Goal: Information Seeking & Learning: Learn about a topic

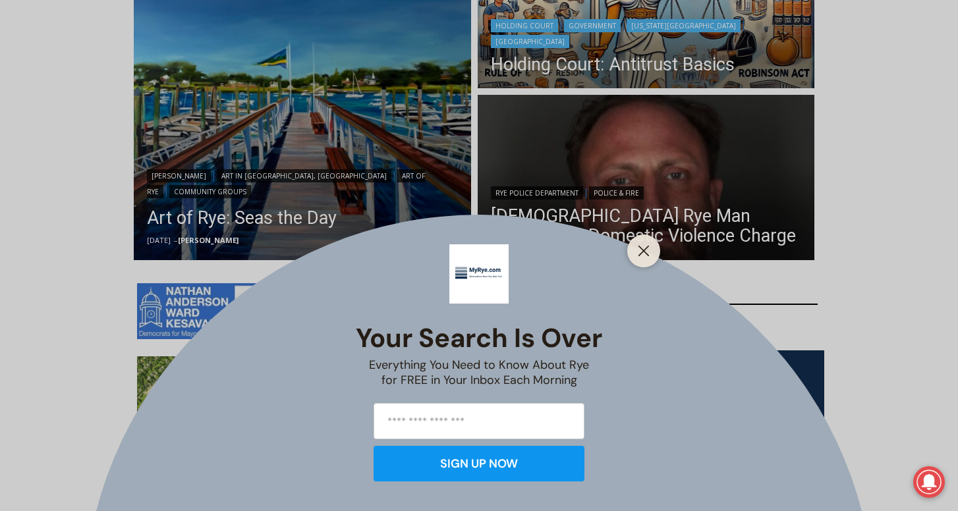
scroll to position [447, 0]
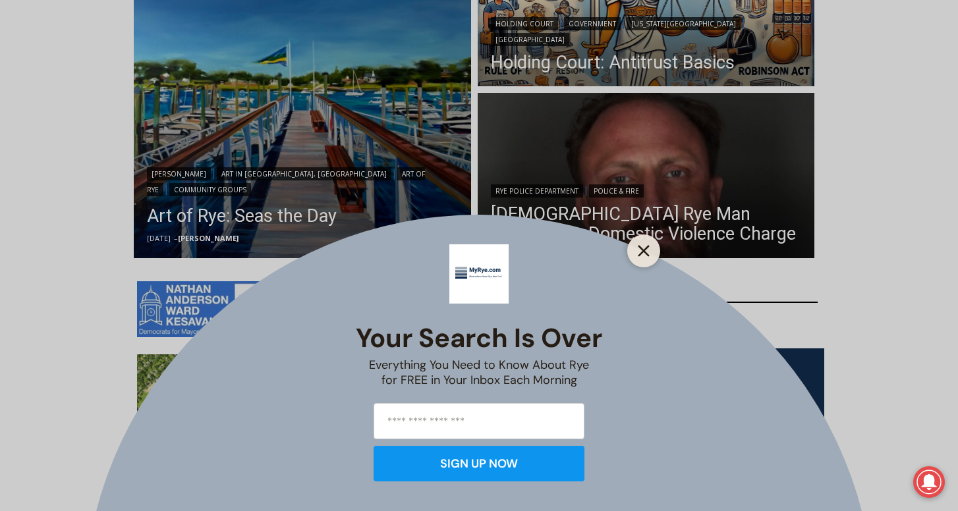
click at [638, 244] on button "Close" at bounding box center [643, 251] width 18 height 18
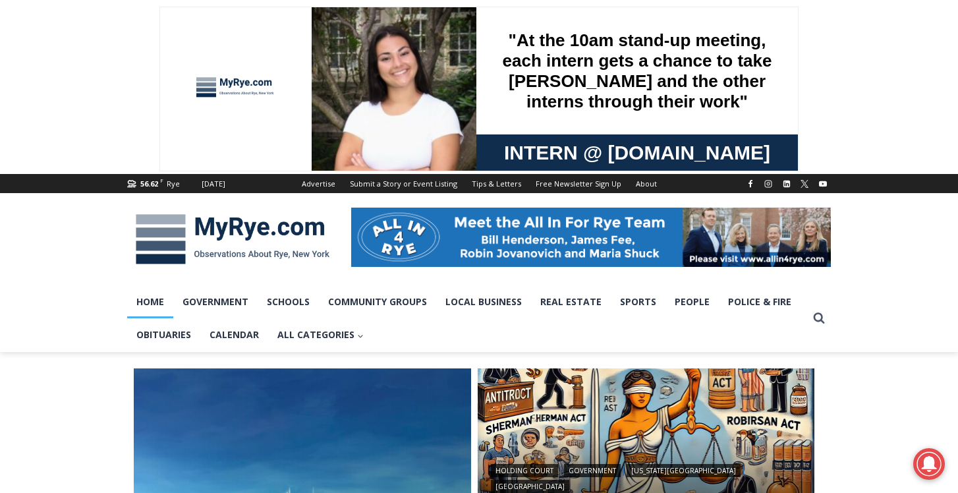
scroll to position [0, 0]
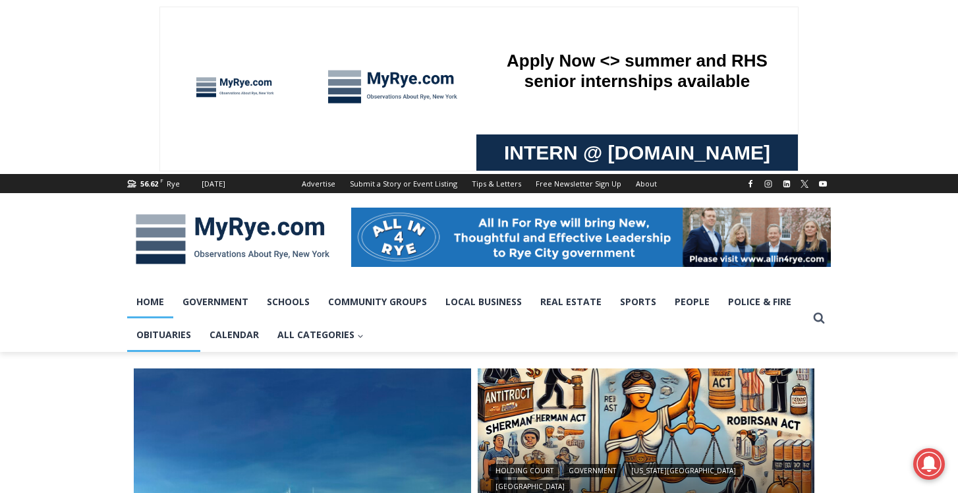
click at [149, 331] on link "Obituaries" at bounding box center [163, 334] width 73 height 33
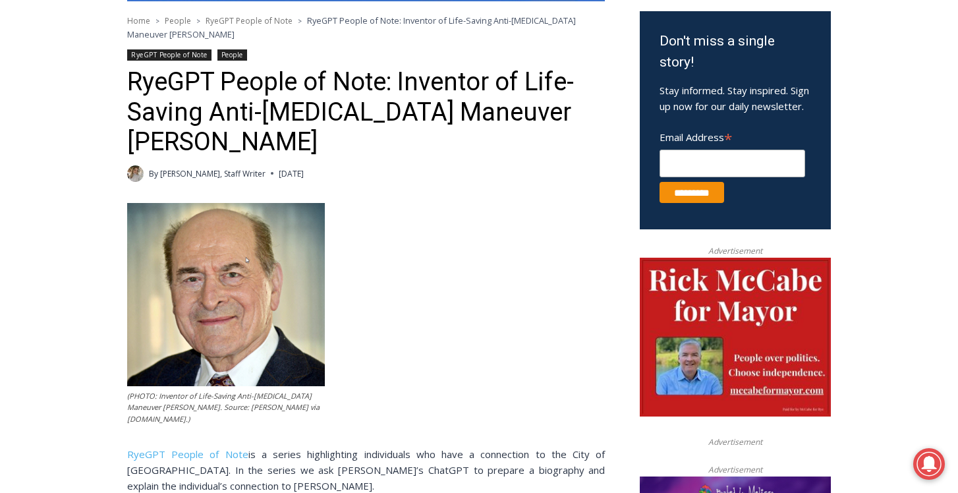
scroll to position [425, 0]
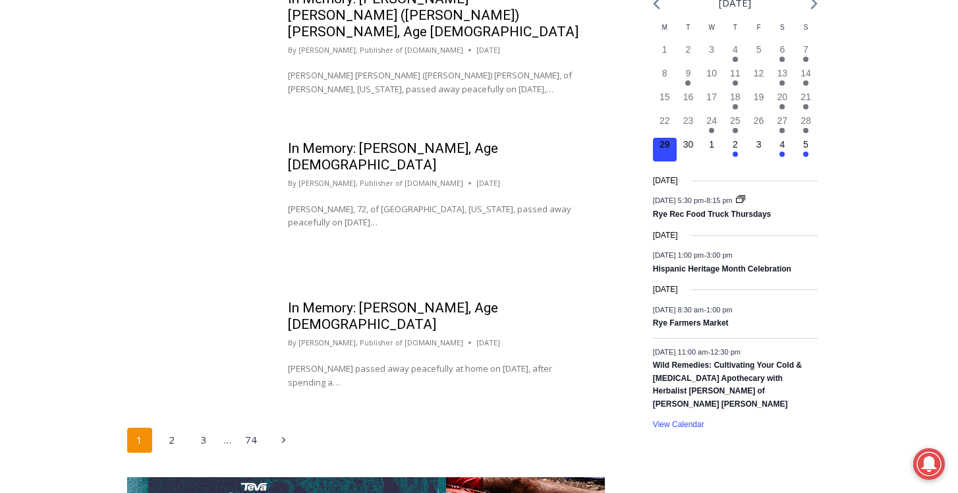
scroll to position [2099, 0]
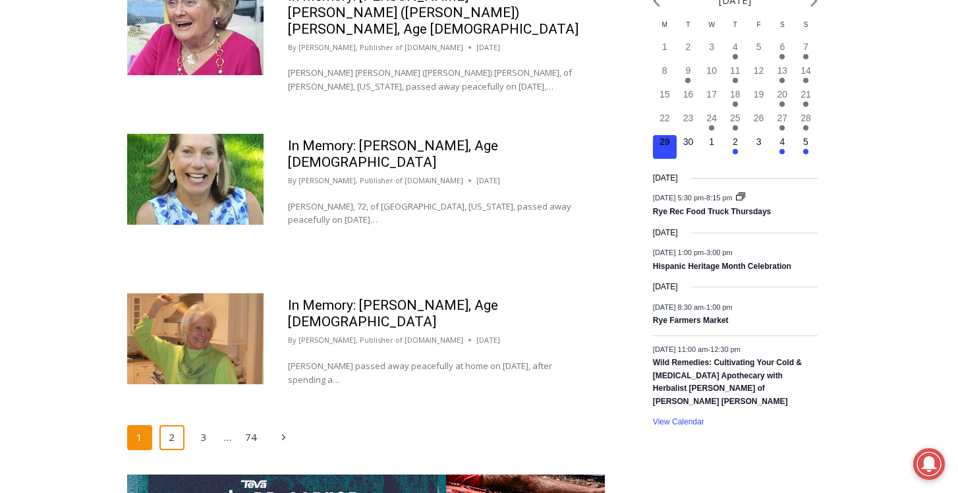
click at [178, 425] on link "2" at bounding box center [171, 437] width 25 height 25
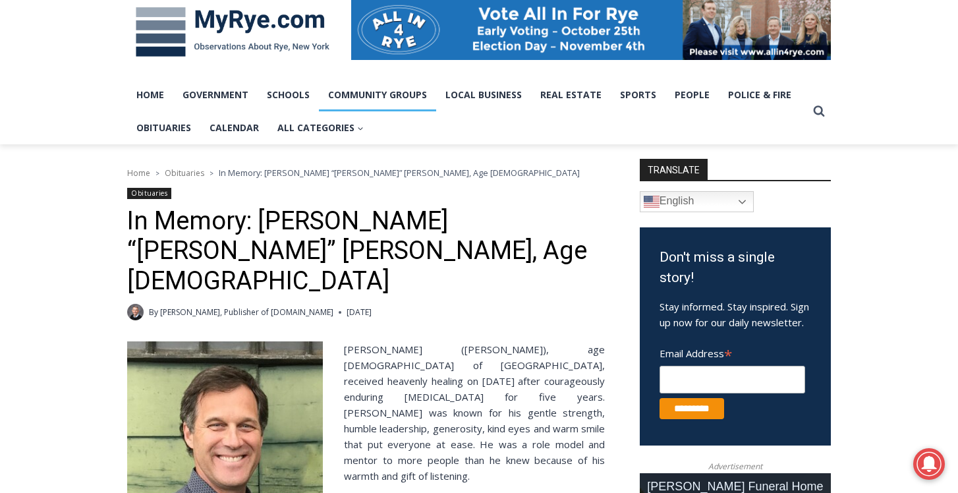
scroll to position [209, 0]
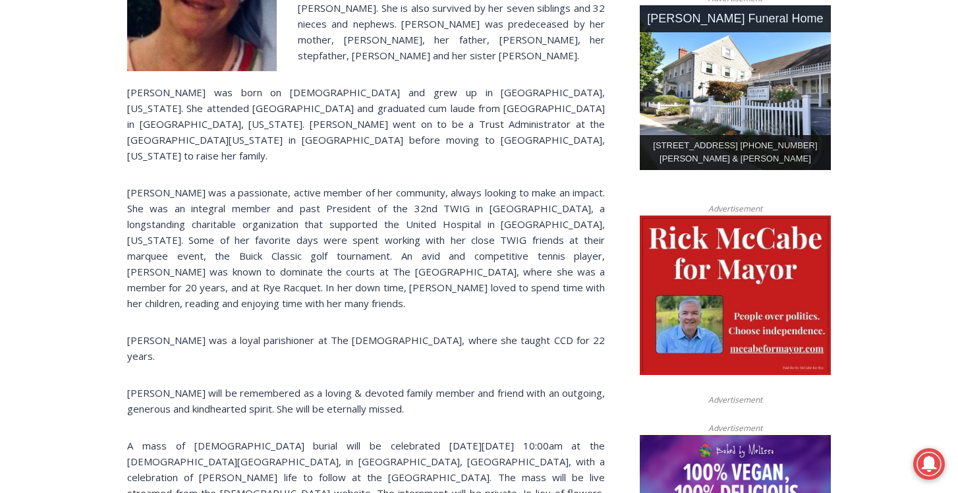
scroll to position [679, 0]
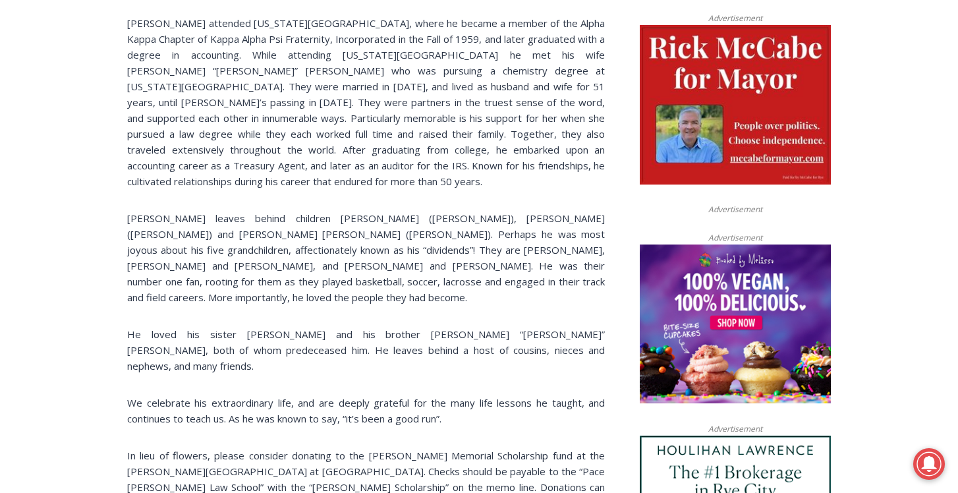
scroll to position [893, 0]
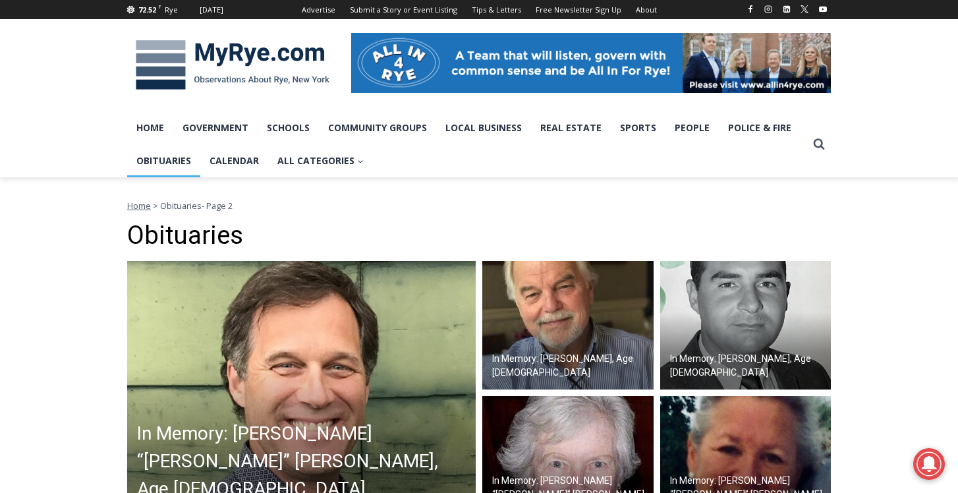
scroll to position [170, 0]
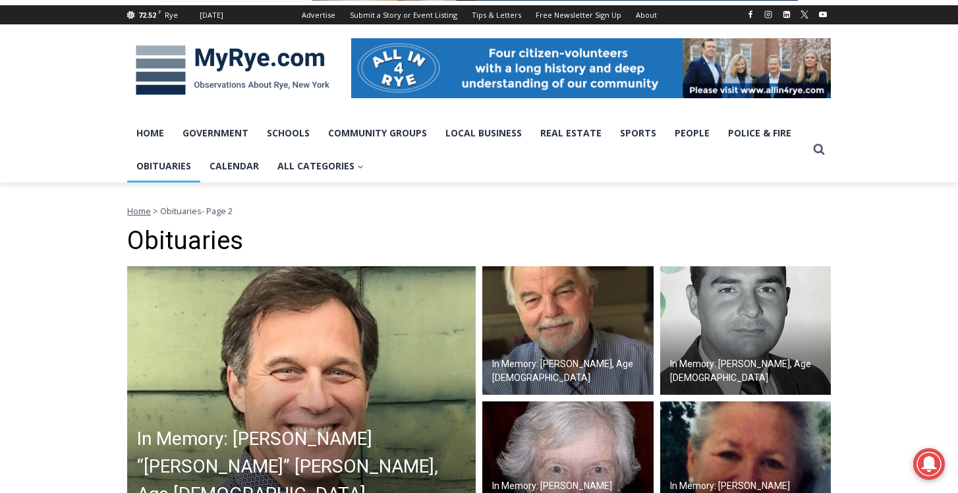
click at [136, 211] on span "Home" at bounding box center [139, 211] width 24 height 12
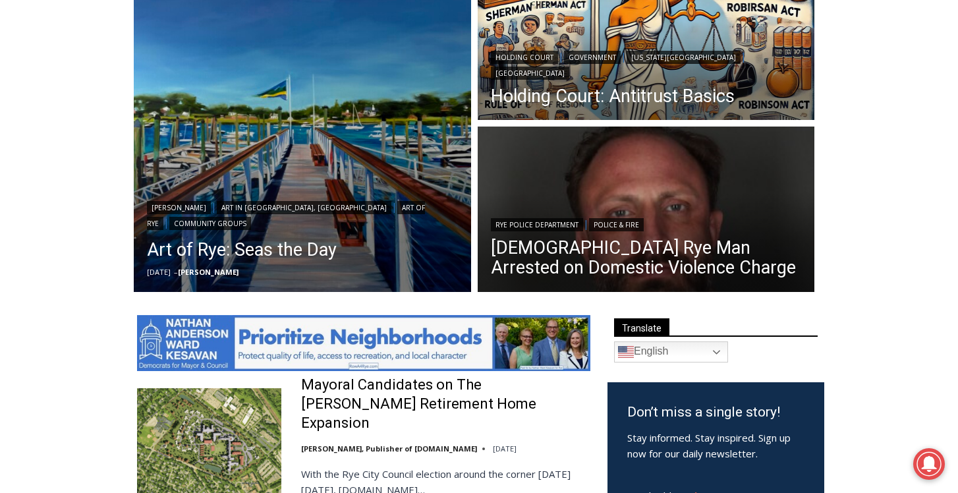
scroll to position [292, 0]
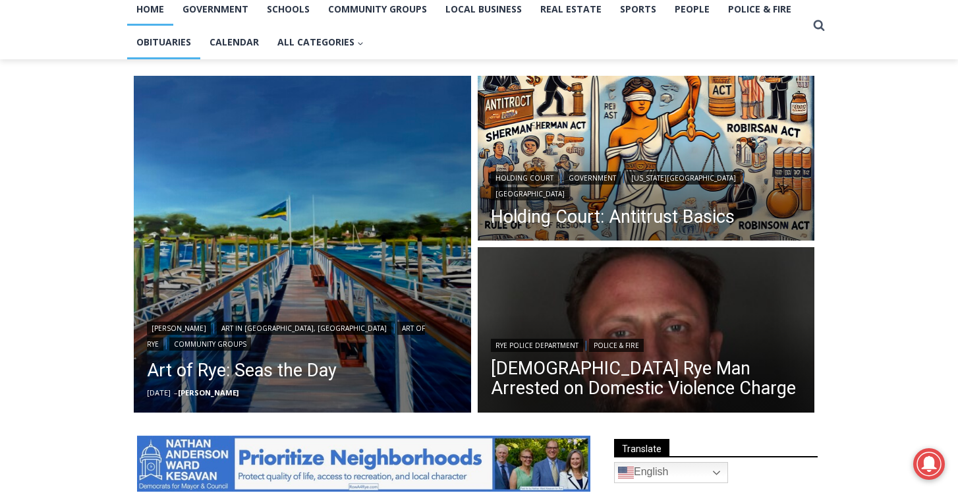
click at [187, 41] on link "Obituaries" at bounding box center [163, 42] width 73 height 33
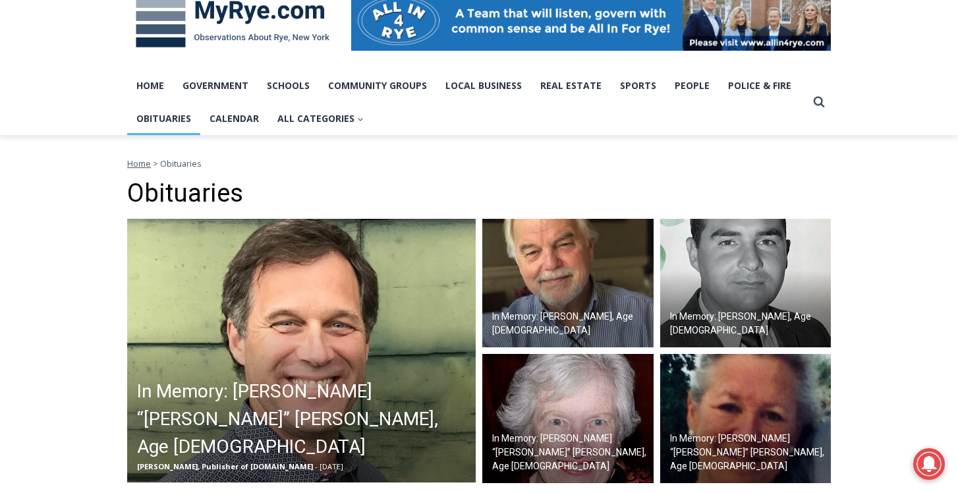
scroll to position [232, 0]
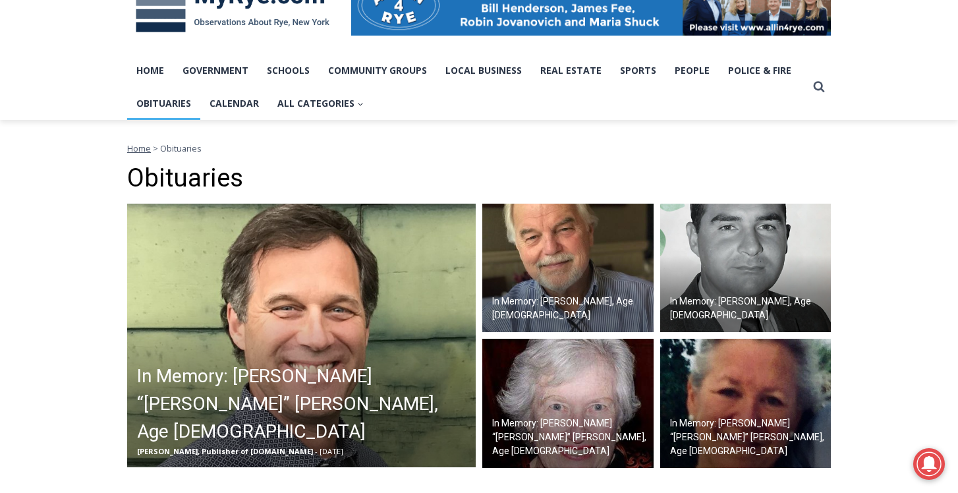
click at [570, 288] on img at bounding box center [567, 268] width 171 height 129
